Goal: Task Accomplishment & Management: Manage account settings

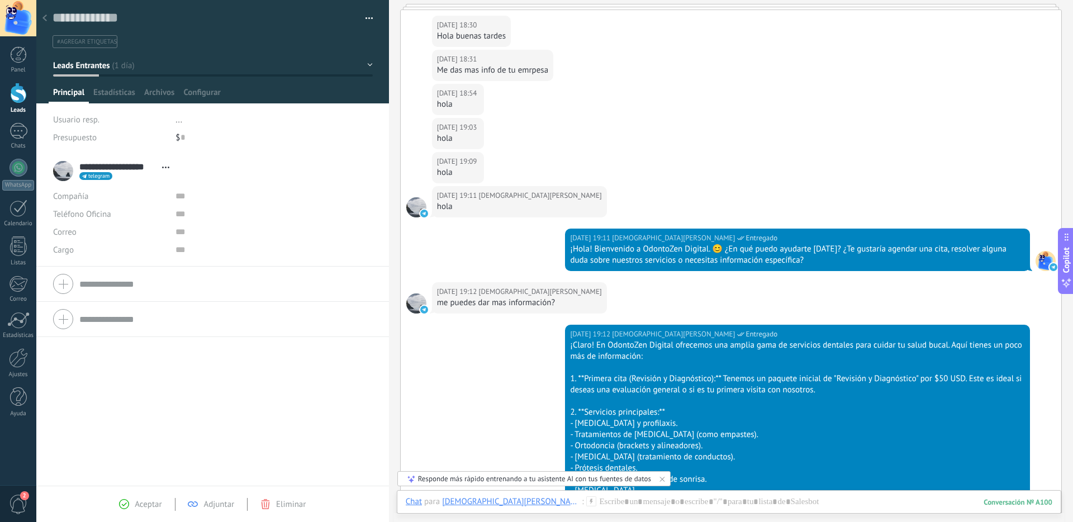
scroll to position [172, 0]
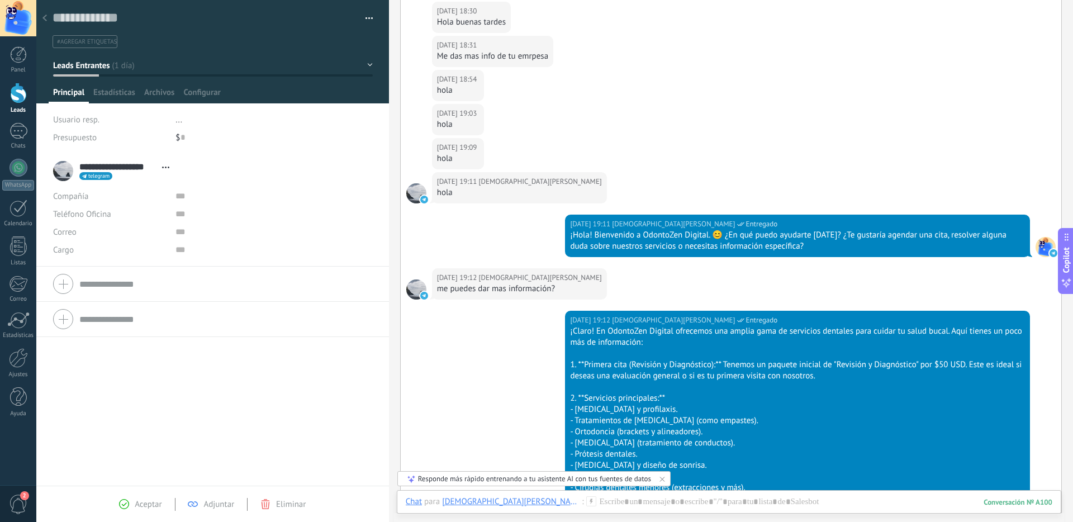
click at [16, 95] on div at bounding box center [18, 93] width 17 height 21
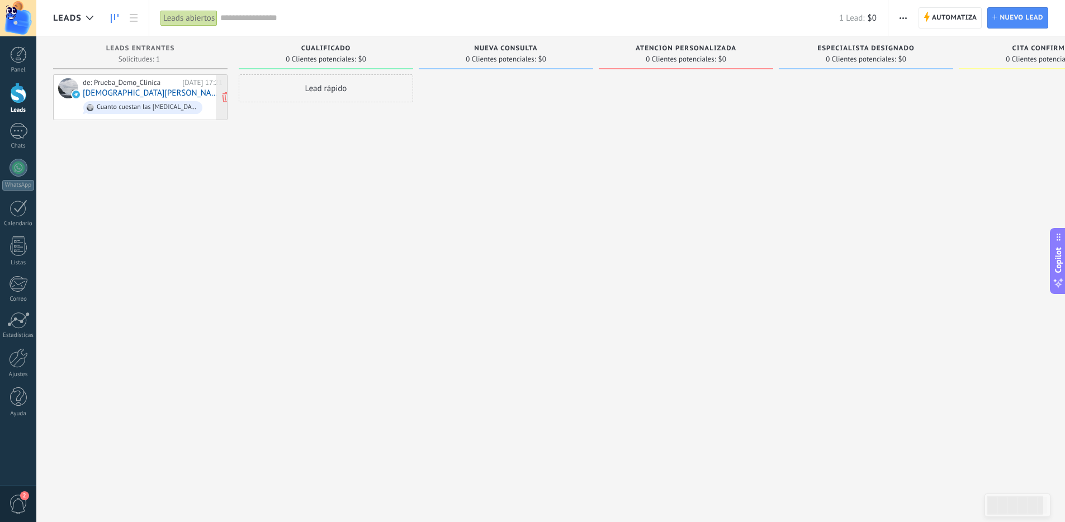
click at [139, 88] on link "[DEMOGRAPHIC_DATA][PERSON_NAME]" at bounding box center [153, 93] width 140 height 10
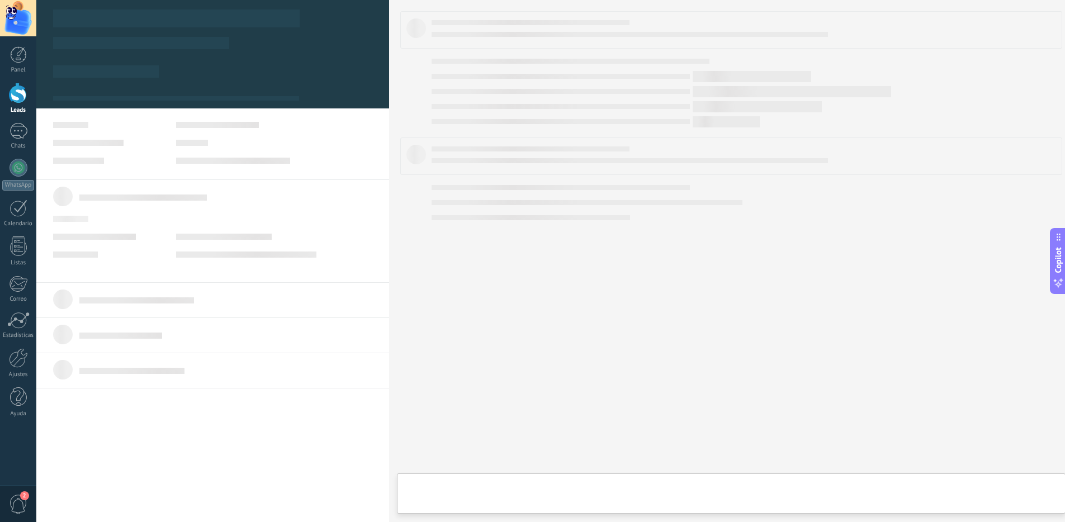
click at [139, 88] on body ".abccls-1,.abccls-2{fill-rule:evenodd}.abccls-2{fill:#fff} .abfcls-1{fill:none}…" at bounding box center [532, 261] width 1065 height 522
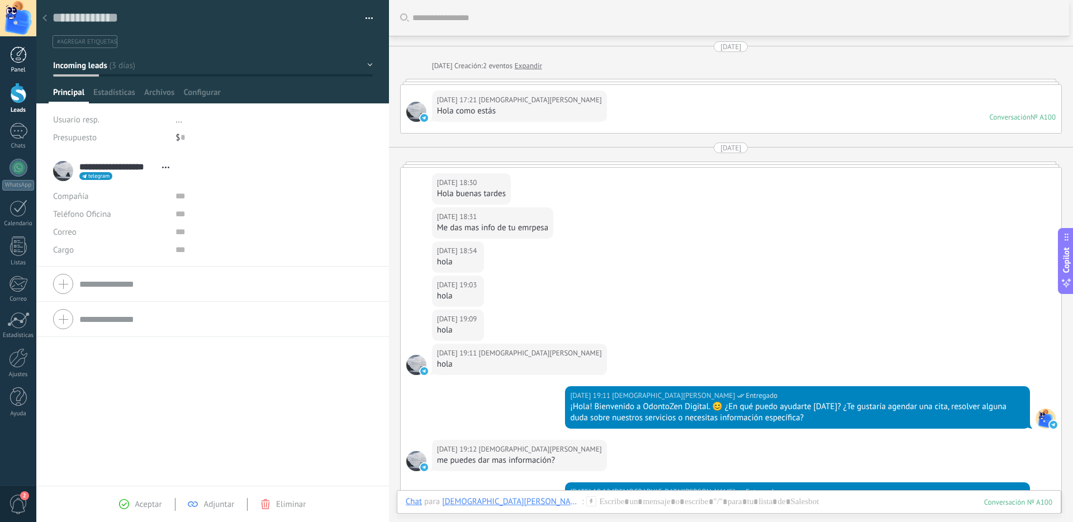
click at [24, 59] on div at bounding box center [18, 54] width 17 height 17
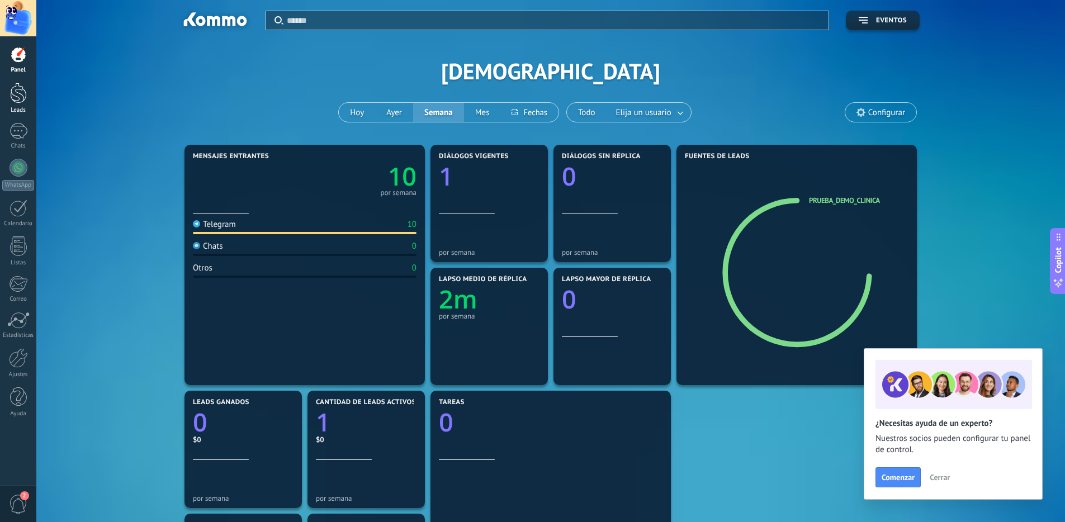
click at [23, 92] on div at bounding box center [18, 93] width 17 height 21
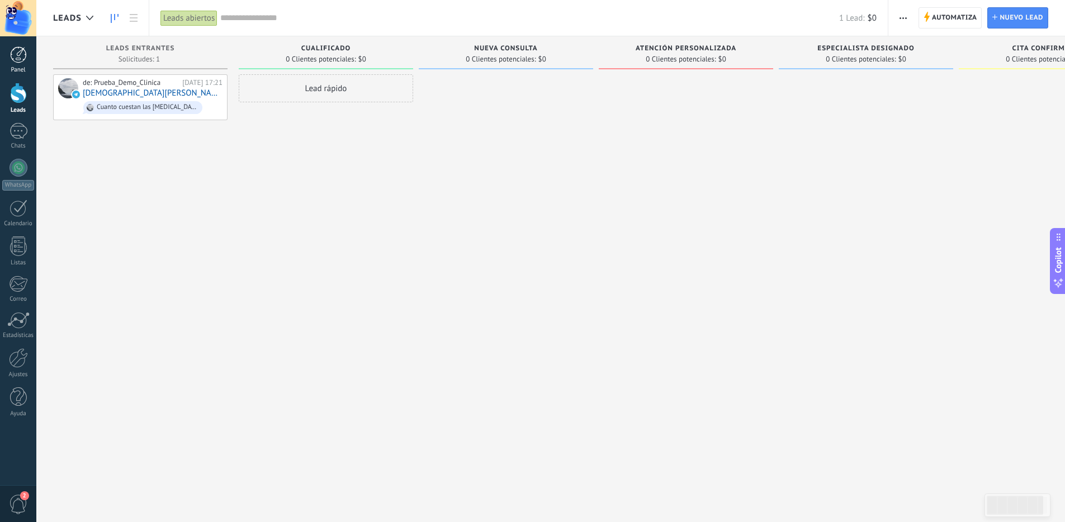
click at [18, 64] on link "Panel" at bounding box center [18, 59] width 36 height 27
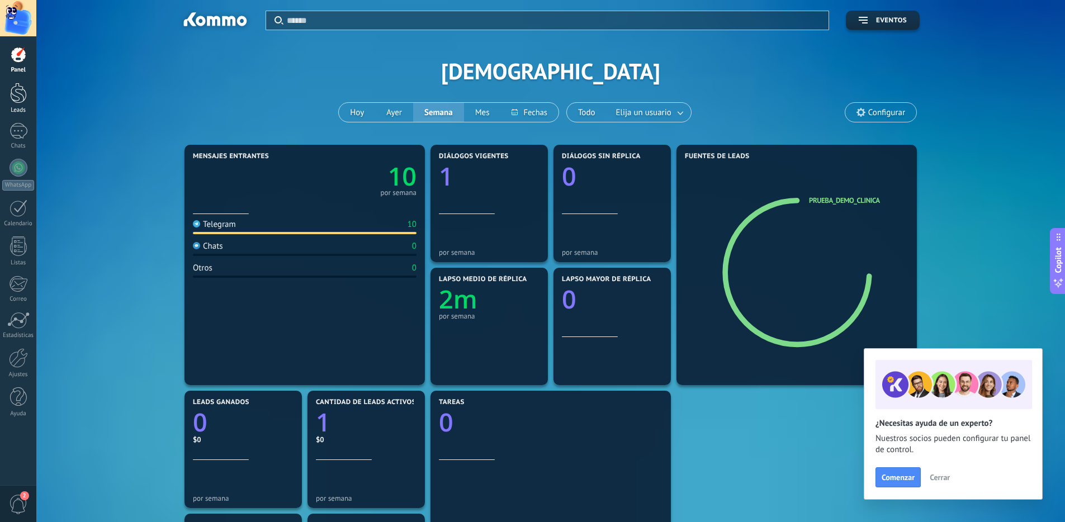
click at [21, 100] on div at bounding box center [18, 93] width 17 height 21
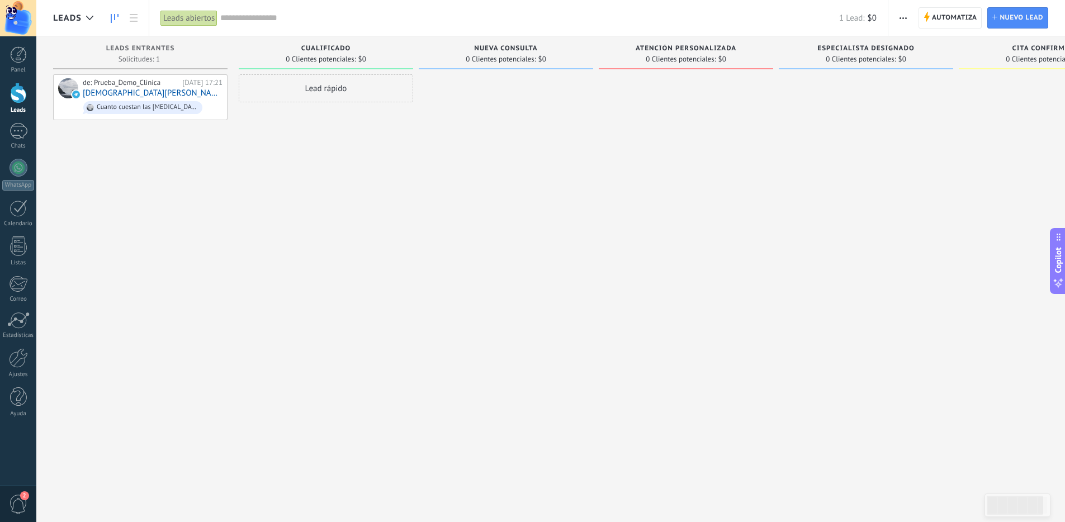
click at [23, 104] on link "Leads" at bounding box center [18, 98] width 36 height 31
click at [169, 93] on div "de: Prueba_Demo_Clinica [DATE] 17:21 [PERSON_NAME] Cuanto cuestan las [MEDICAL_…" at bounding box center [153, 97] width 140 height 38
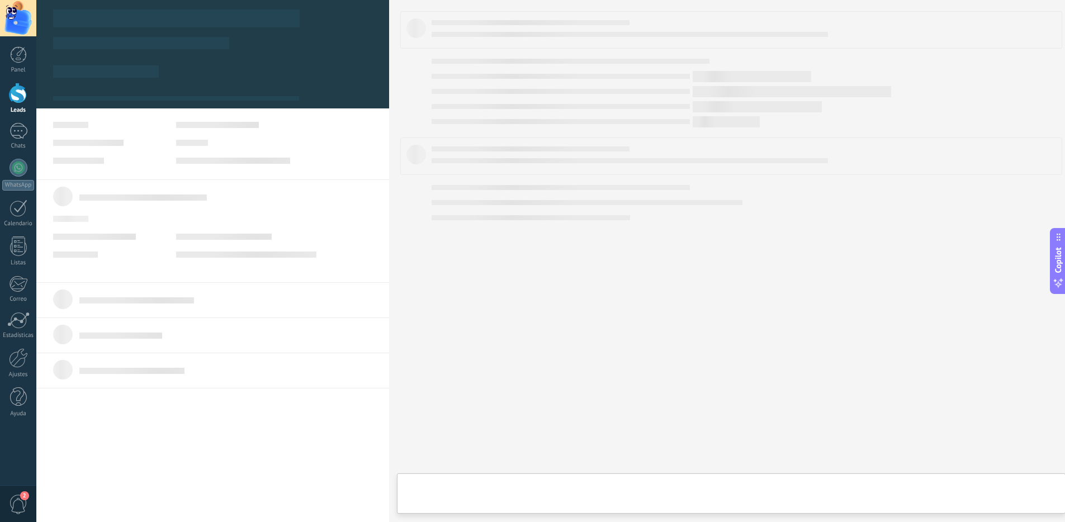
click at [169, 93] on body ".abccls-1,.abccls-2{fill-rule:evenodd}.abccls-2{fill:#fff} .abfcls-1{fill:none}…" at bounding box center [532, 261] width 1065 height 522
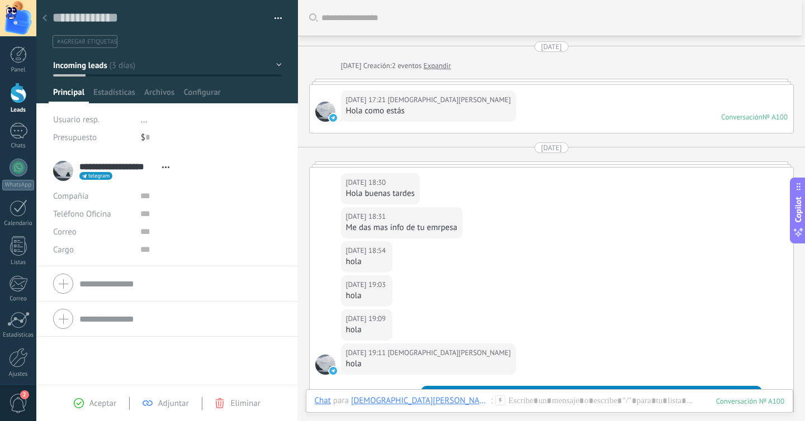
scroll to position [17, 0]
type textarea "**********"
